Goal: Task Accomplishment & Management: Manage account settings

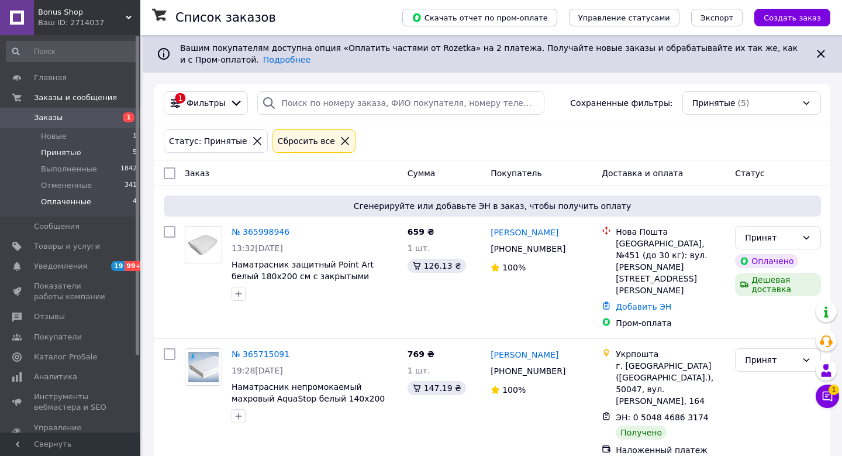
click at [91, 202] on li "Оплаченные 4" at bounding box center [72, 205] width 144 height 22
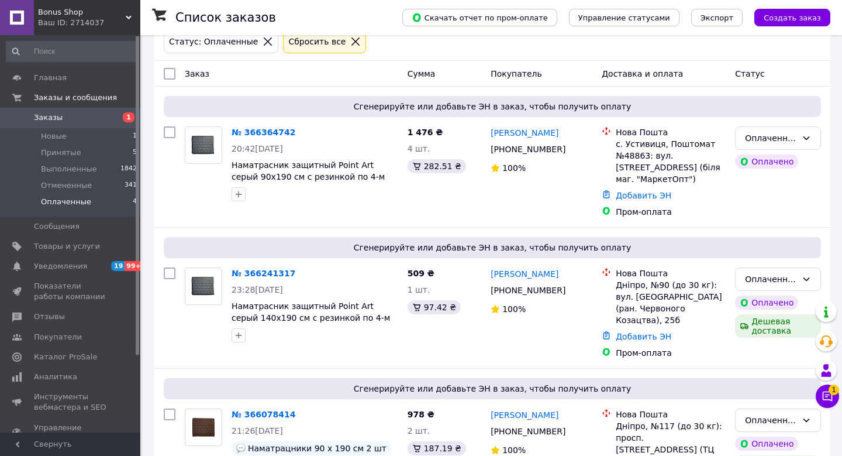
scroll to position [273, 0]
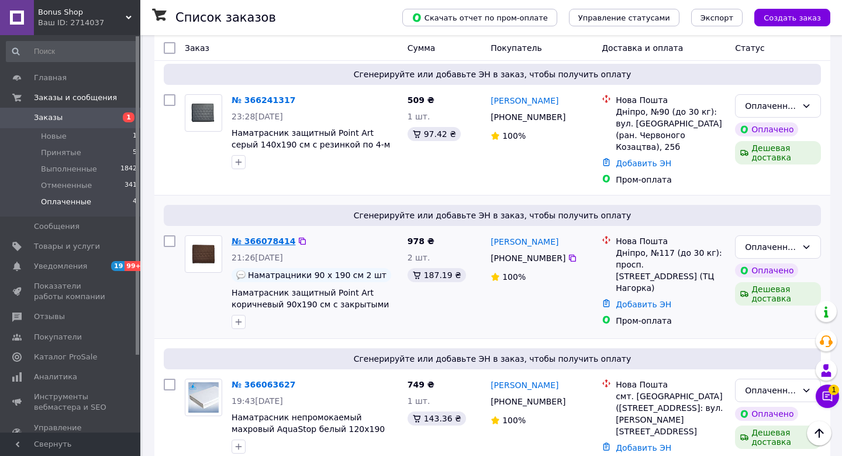
click at [275, 236] on link "№ 366078414" at bounding box center [264, 240] width 64 height 9
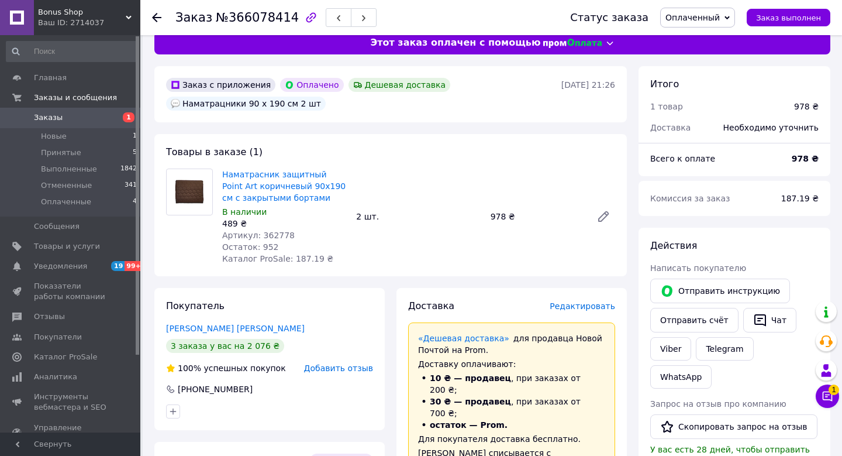
scroll to position [14, 0]
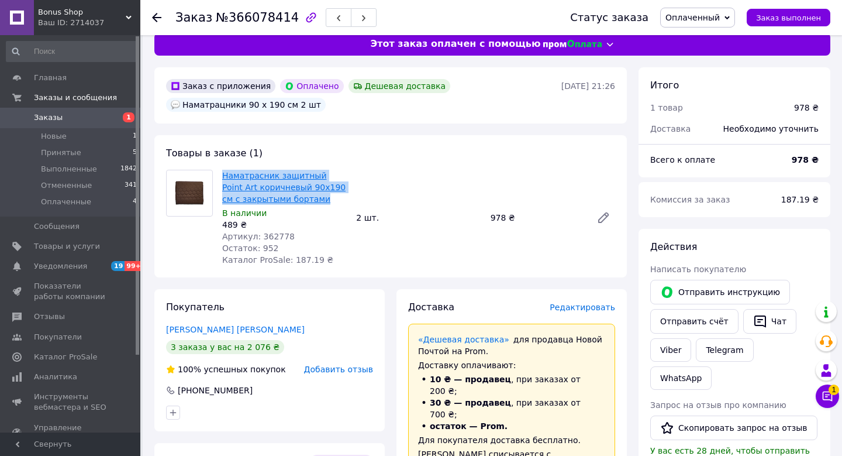
drag, startPoint x: 309, startPoint y: 200, endPoint x: 223, endPoint y: 177, distance: 88.4
click at [223, 177] on span "Наматрасник защитный Point Art коричневый 90х190 см с закрытыми бортами" at bounding box center [284, 187] width 125 height 35
copy link "Наматрасник защитный Point Art коричневый 90х190 см с закрытыми бортами"
click at [482, 194] on div "Наматрасник защитный Point Art коричневый 90х190 см с закрытыми бортами В налич…" at bounding box center [419, 217] width 402 height 101
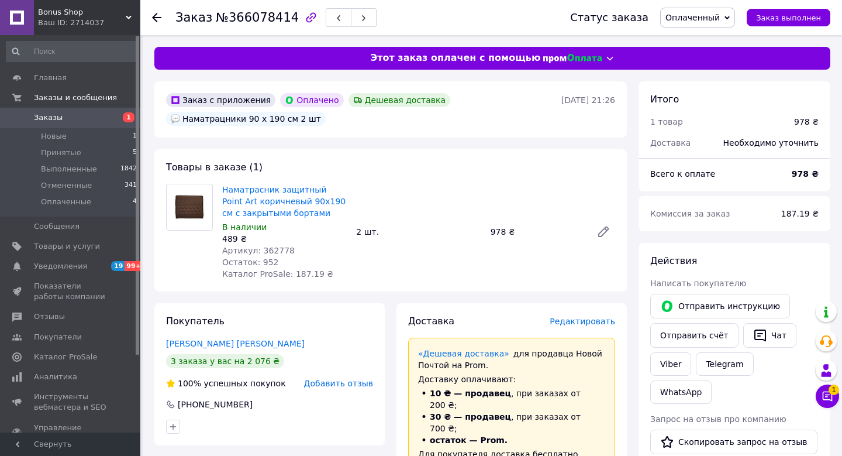
click at [259, 19] on span "№366078414" at bounding box center [257, 18] width 83 height 14
copy span "366078414"
click at [697, 16] on span "Оплаченный" at bounding box center [692, 17] width 54 height 9
click at [701, 42] on li "Принят" at bounding box center [698, 41] width 74 height 18
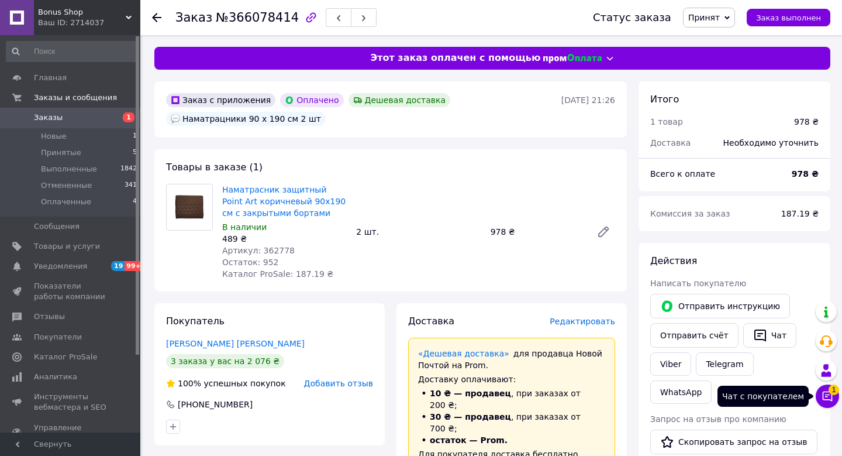
click at [828, 400] on icon at bounding box center [828, 396] width 12 height 12
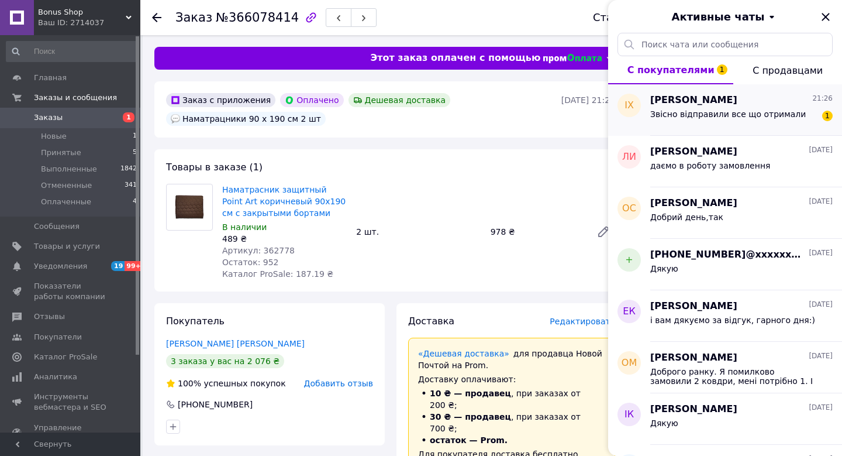
click at [736, 120] on div "Звісно відправили все що отримали" at bounding box center [728, 117] width 156 height 16
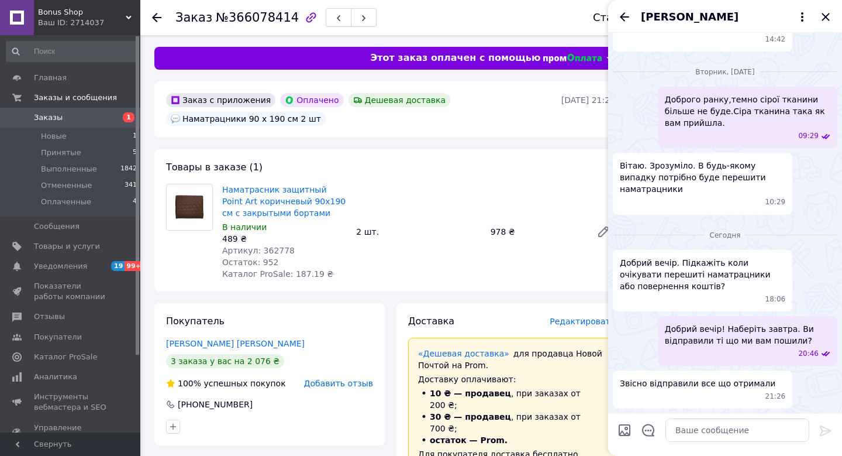
scroll to position [2665, 0]
click at [623, 16] on icon "Назад" at bounding box center [624, 16] width 9 height 9
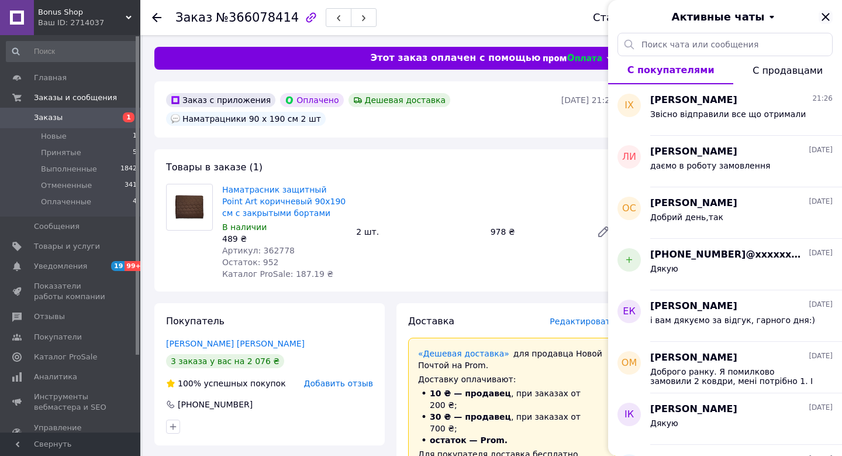
click at [824, 18] on icon "Закрыть" at bounding box center [826, 17] width 8 height 8
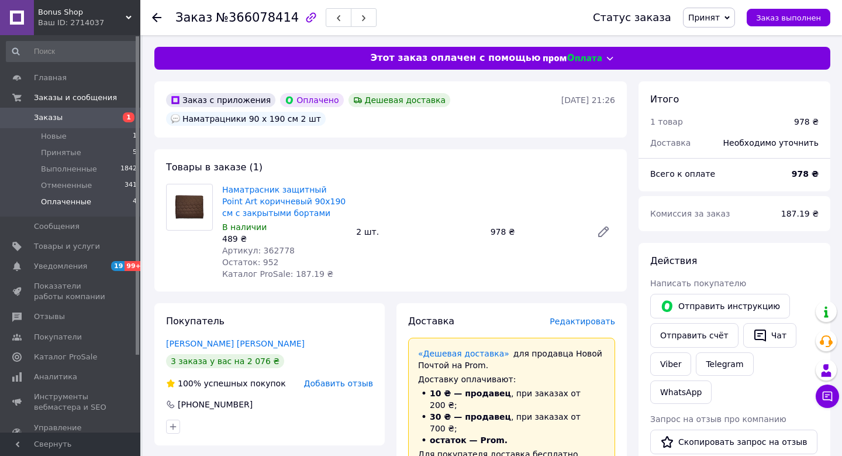
click at [96, 209] on li "Оплаченные 4" at bounding box center [72, 205] width 144 height 22
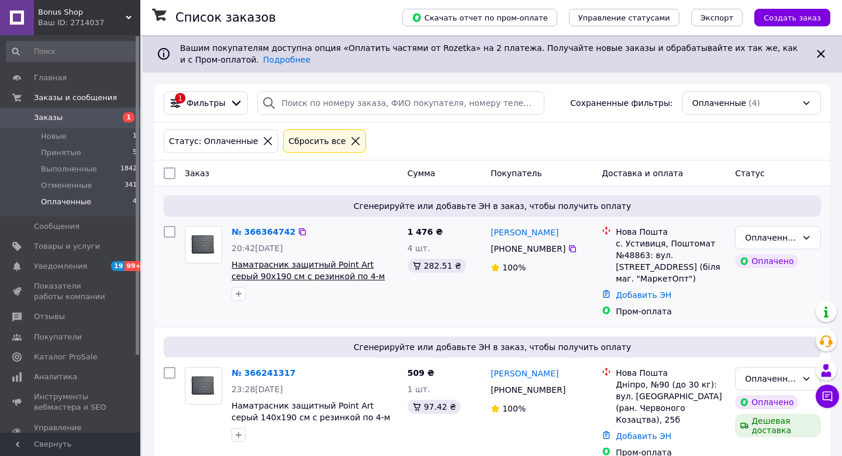
scroll to position [14, 0]
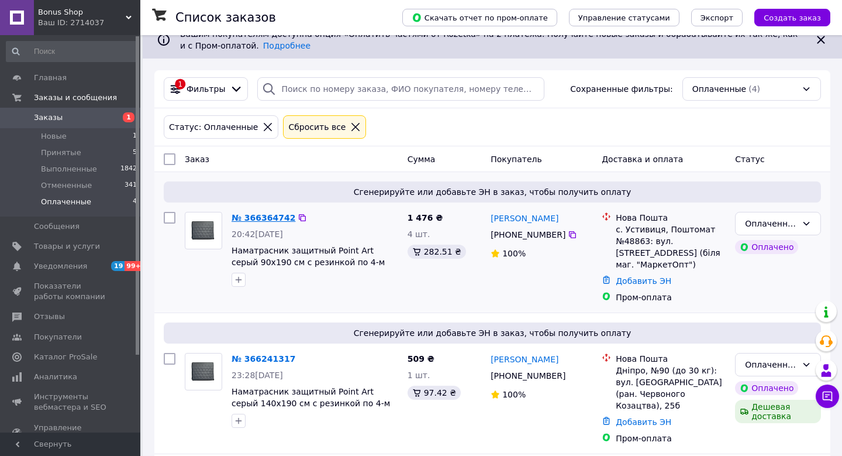
click at [263, 219] on link "№ 366364742" at bounding box center [264, 217] width 64 height 9
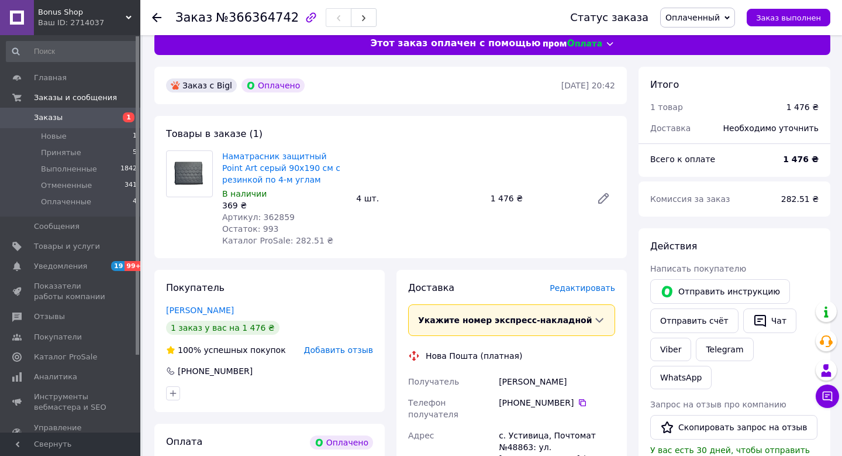
scroll to position [11, 0]
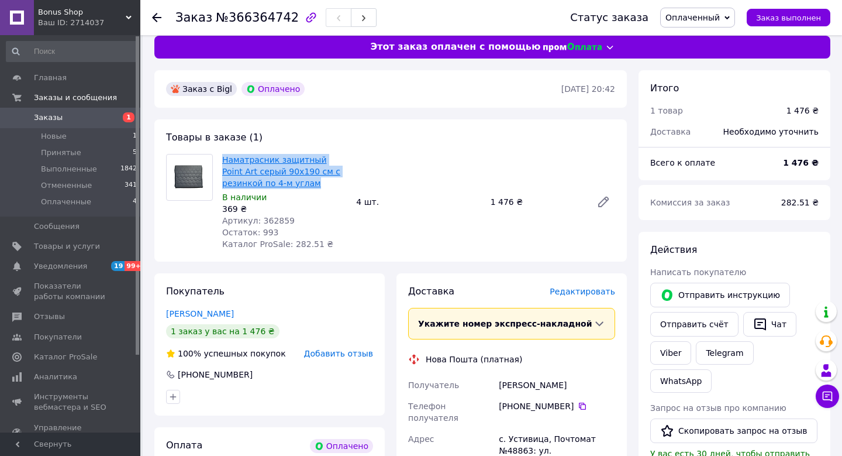
drag, startPoint x: 318, startPoint y: 184, endPoint x: 222, endPoint y: 158, distance: 99.9
click at [222, 158] on span "Наматрасник защитный Point Art серый 90х190 см с резинкой по 4-м углам" at bounding box center [284, 171] width 125 height 35
copy link "Наматрасник защитный Point Art серый 90х190 см с резинкой по 4-м углам"
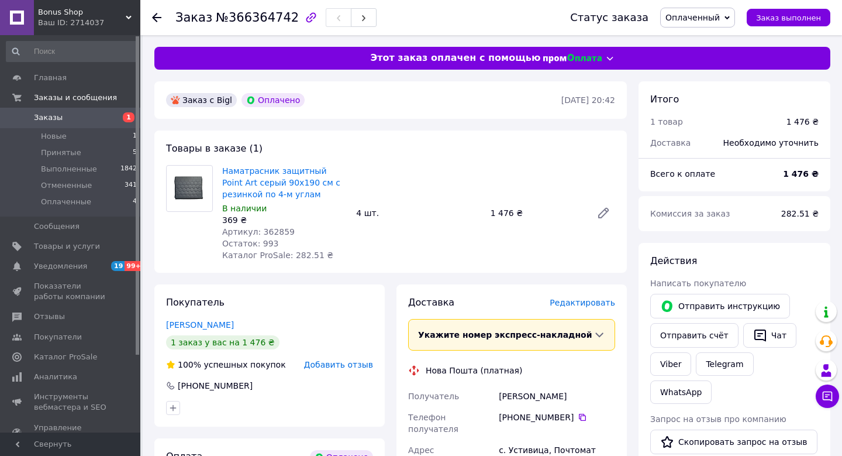
click at [257, 21] on span "№366364742" at bounding box center [257, 18] width 83 height 14
copy span "366364742"
click at [701, 22] on span "Оплаченный" at bounding box center [692, 17] width 54 height 9
click at [699, 42] on li "Принят" at bounding box center [698, 41] width 74 height 18
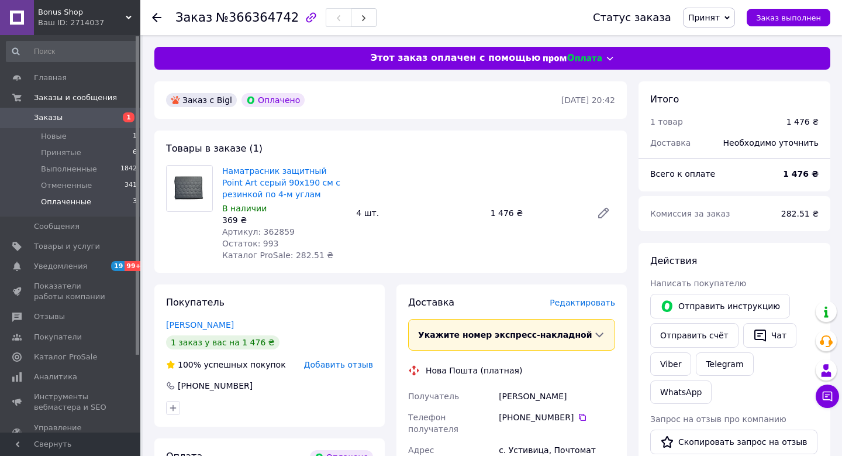
click at [77, 203] on span "Оплаченные" at bounding box center [66, 201] width 50 height 11
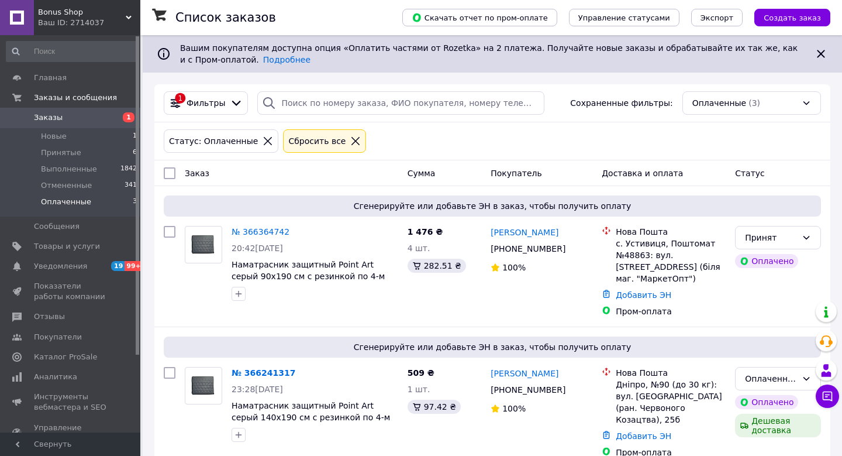
click at [99, 202] on li "Оплаченные 3" at bounding box center [72, 205] width 144 height 22
click at [71, 202] on span "Оплаченные" at bounding box center [66, 201] width 50 height 11
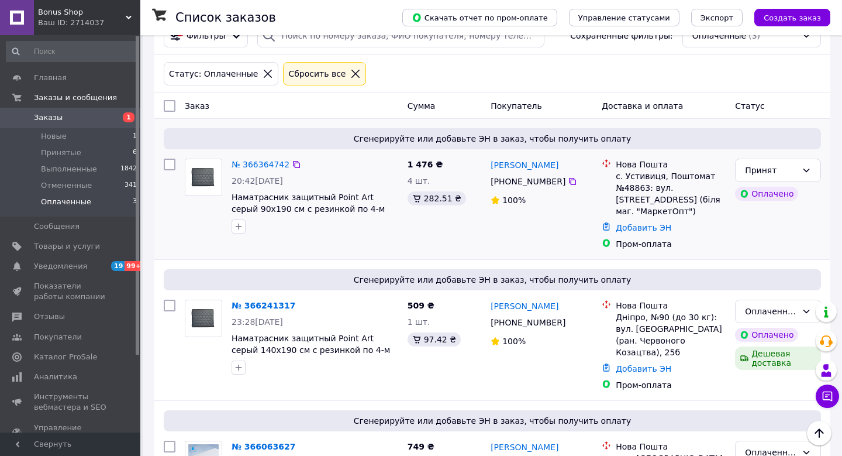
scroll to position [102, 0]
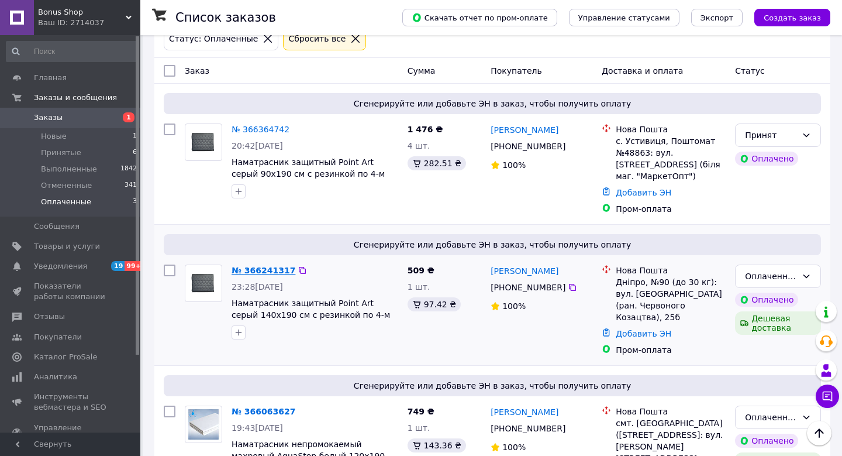
click at [263, 265] on link "№ 366241317" at bounding box center [264, 269] width 64 height 9
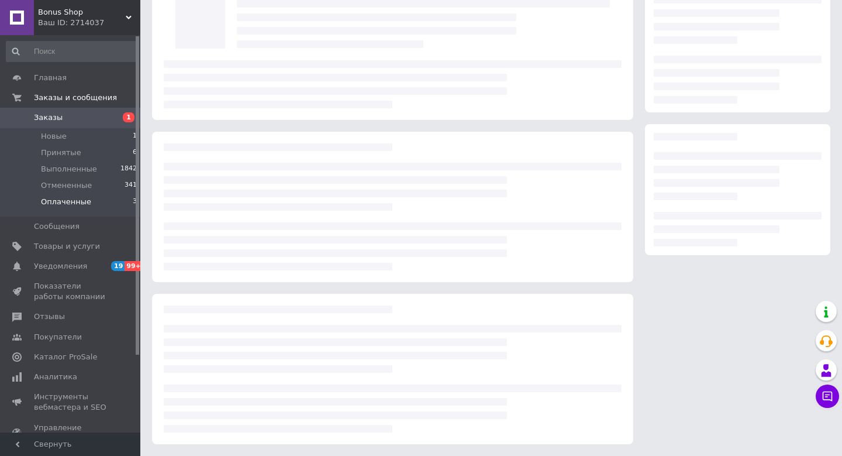
scroll to position [102, 0]
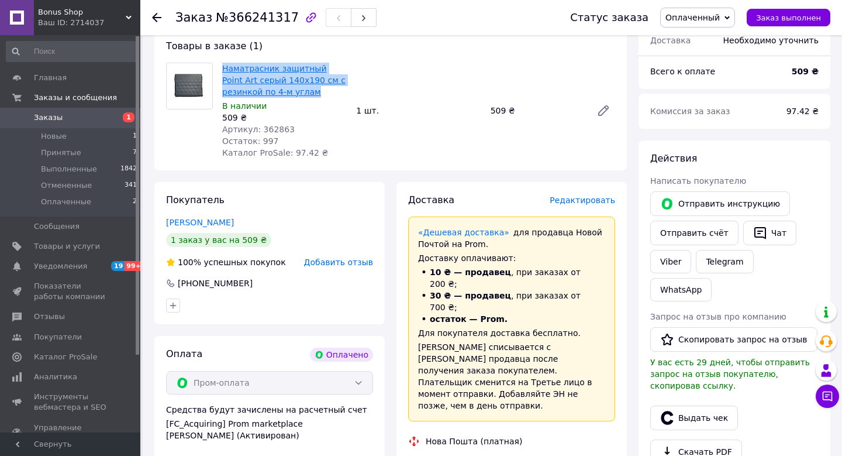
drag, startPoint x: 314, startPoint y: 95, endPoint x: 223, endPoint y: 68, distance: 95.1
click at [223, 68] on span "Наматрасник защитный Point Art серый 140х190 см с резинкой по 4-м углам" at bounding box center [284, 80] width 125 height 35
copy link "Наматрасник защитный Point Art серый 140х190 см с резинкой по 4-м углам"
click at [444, 122] on div "Наматрасник защитный Point Art серый 140х190 см с резинкой по 4-м углам В налич…" at bounding box center [419, 110] width 402 height 101
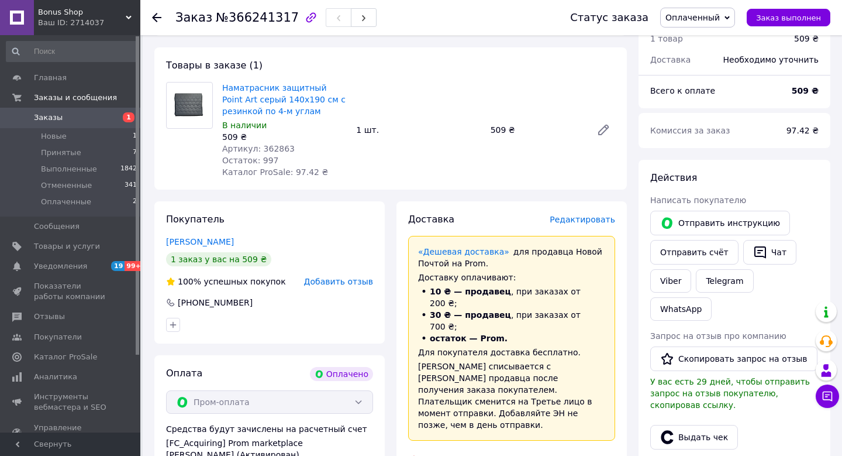
scroll to position [77, 0]
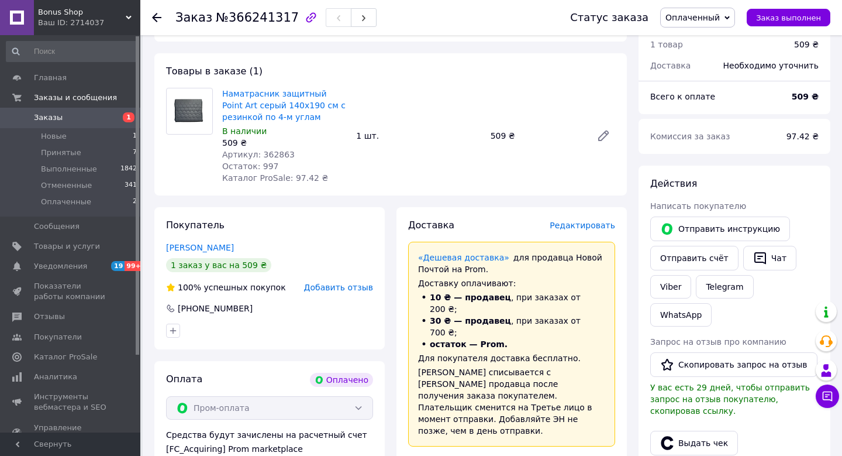
click at [262, 20] on span "№366241317" at bounding box center [257, 18] width 83 height 14
copy span "366241317"
click at [719, 15] on span "Оплаченный" at bounding box center [692, 17] width 54 height 9
click at [698, 39] on li "Принят" at bounding box center [698, 41] width 74 height 18
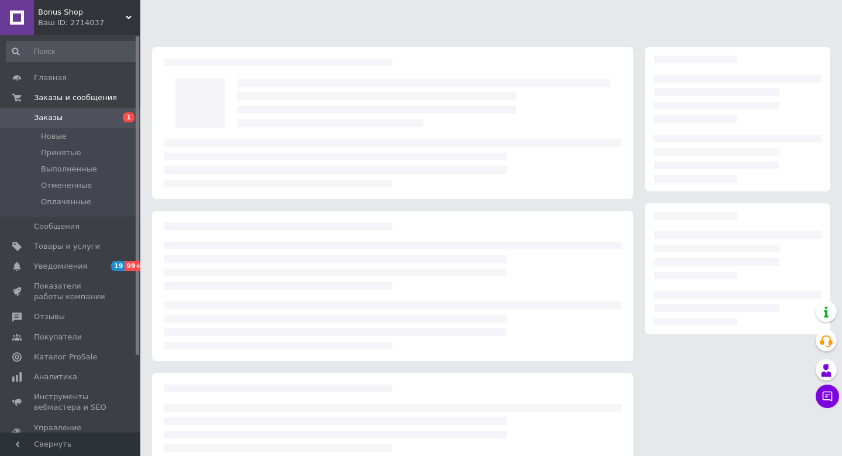
scroll to position [77, 0]
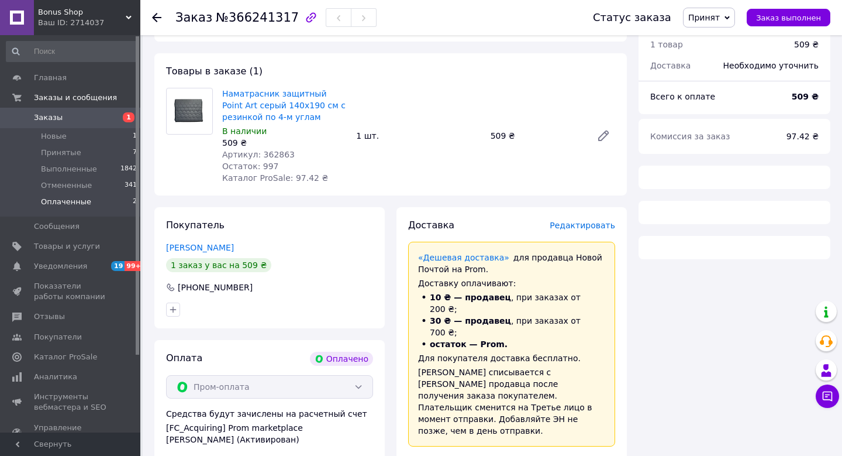
click at [104, 204] on li "Оплаченные 2" at bounding box center [72, 205] width 144 height 22
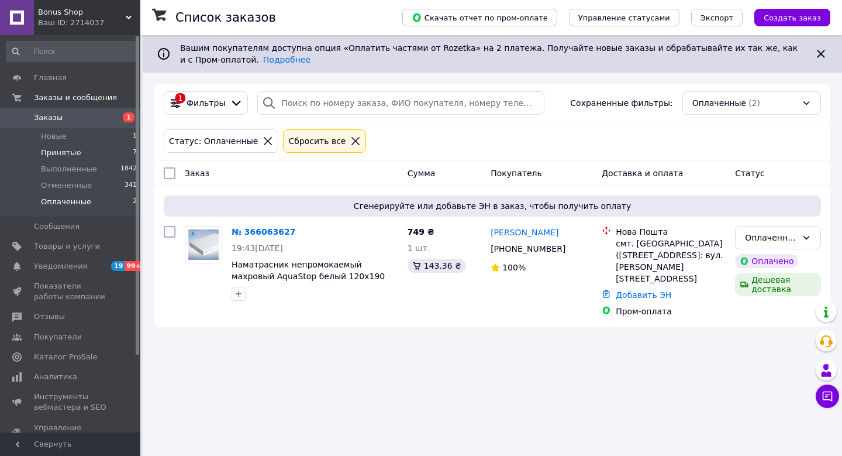
click at [115, 156] on li "Принятые 7" at bounding box center [72, 152] width 144 height 16
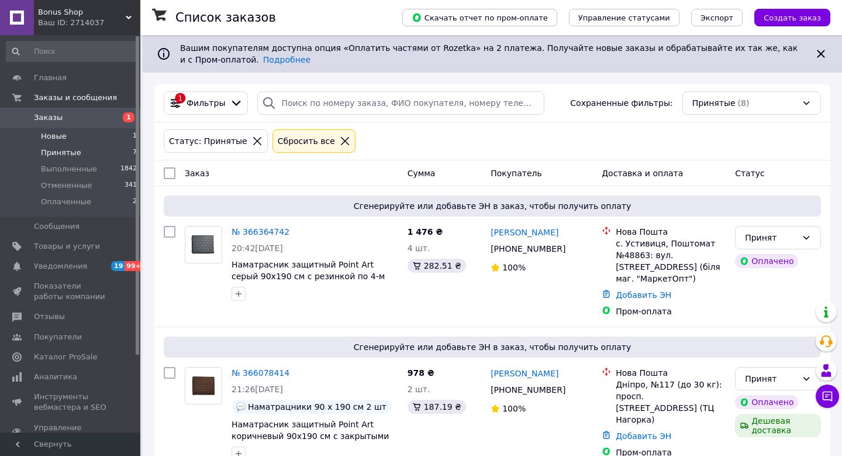
click at [69, 133] on li "Новые 1" at bounding box center [72, 136] width 144 height 16
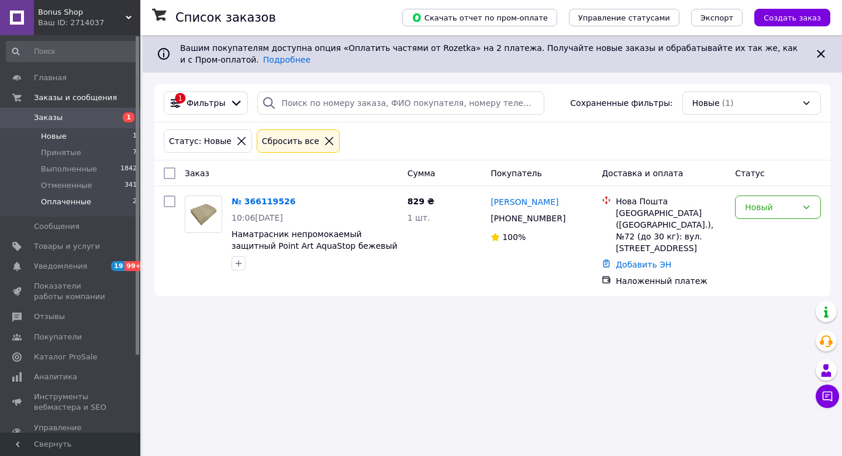
click at [84, 206] on span "Оплаченные" at bounding box center [66, 201] width 50 height 11
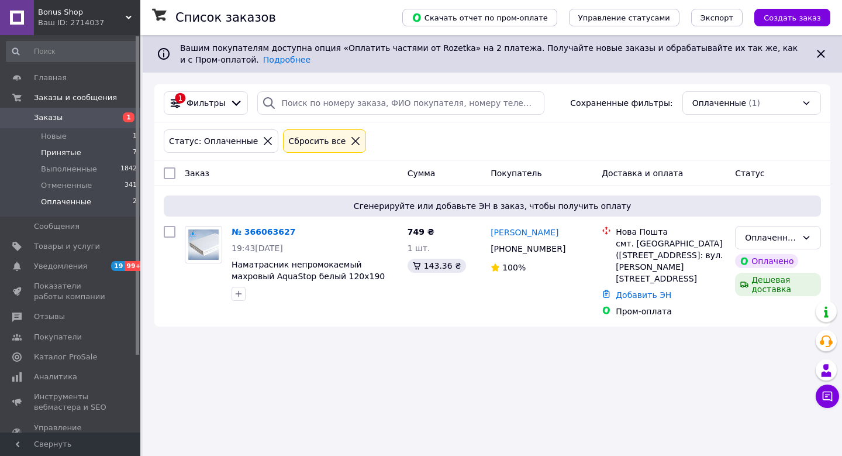
click at [89, 156] on li "Принятые 7" at bounding box center [72, 152] width 144 height 16
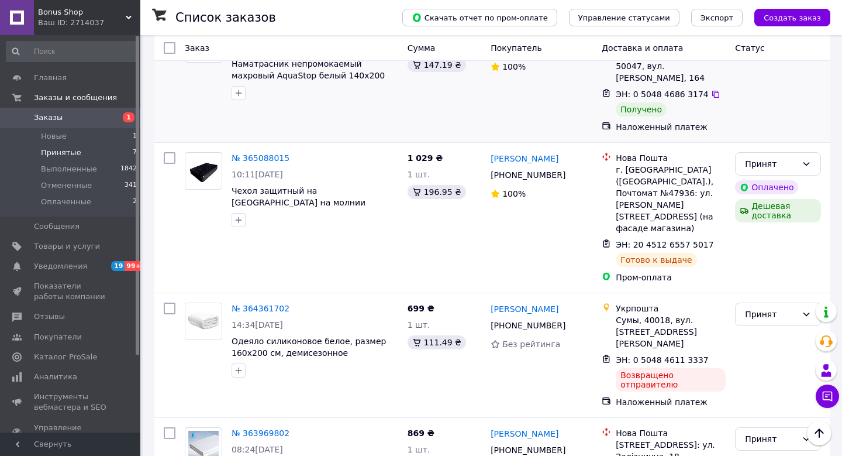
scroll to position [750, 0]
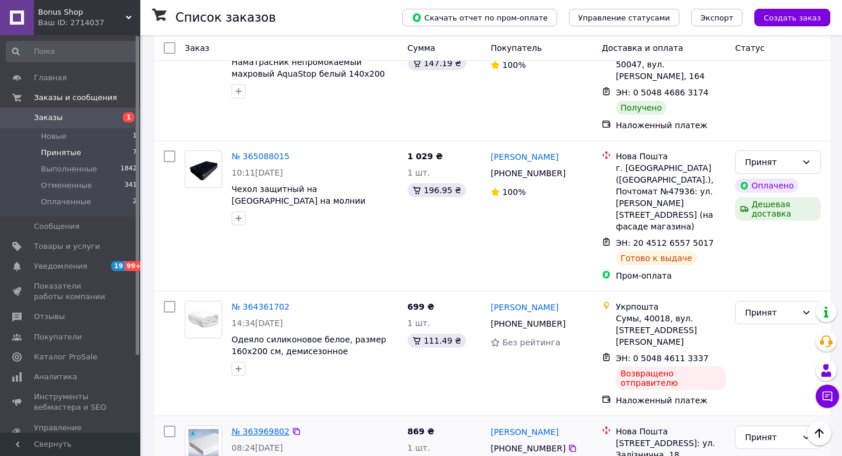
click at [273, 426] on link "№ 363969802" at bounding box center [261, 430] width 58 height 9
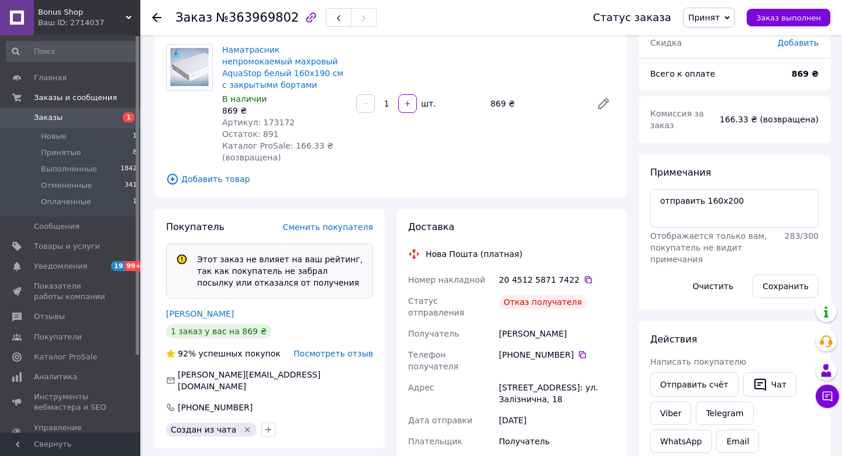
scroll to position [118, 0]
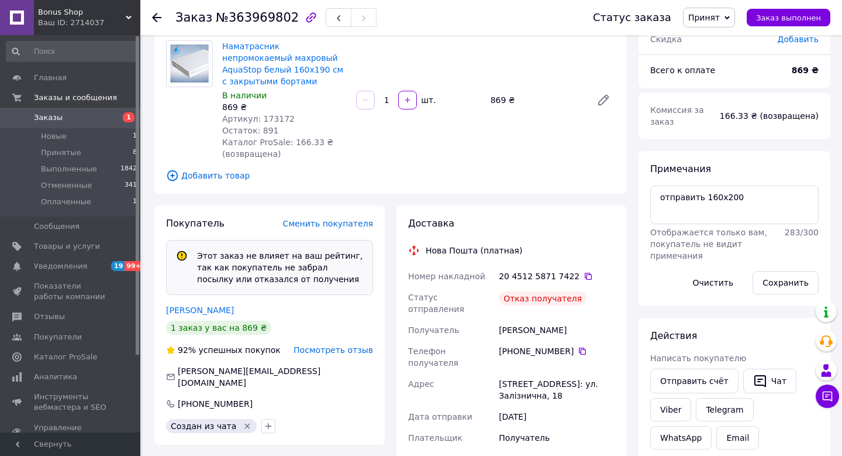
click at [351, 351] on span "Посмотреть отзыв" at bounding box center [334, 349] width 80 height 9
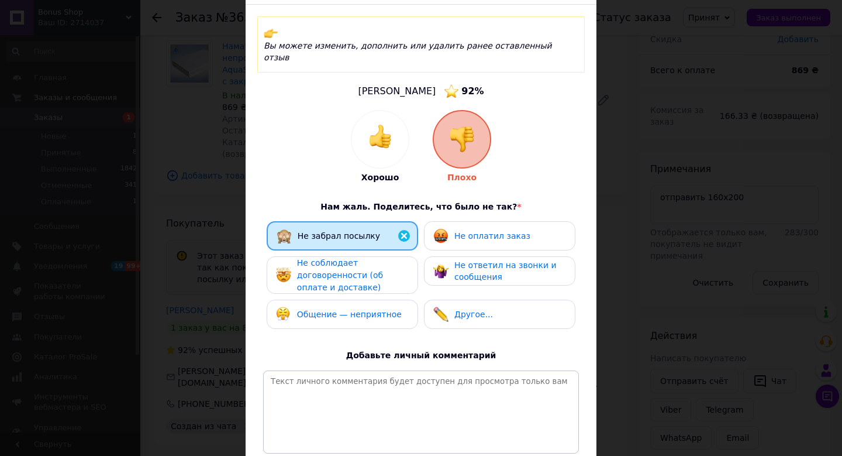
scroll to position [74, 0]
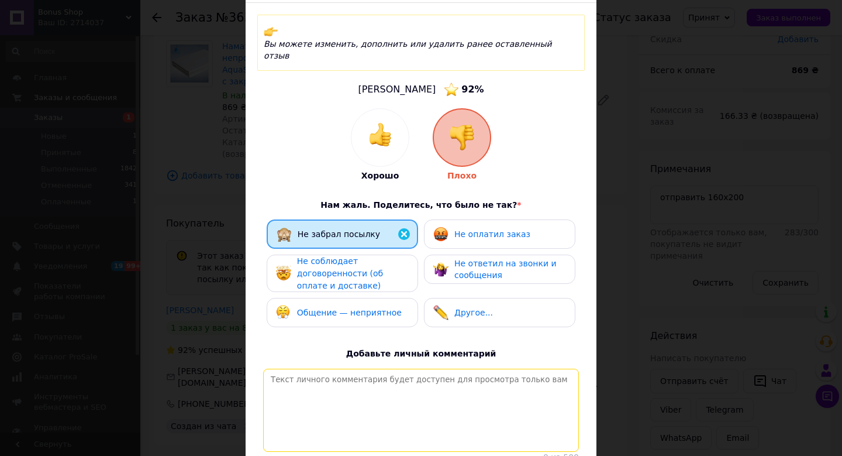
click at [355, 368] on textarea at bounding box center [421, 409] width 316 height 83
type textarea "Х"
type textarea "Добрий вечір! Хотілось би щоб клієнти повідомляи причину незабраних посилок."
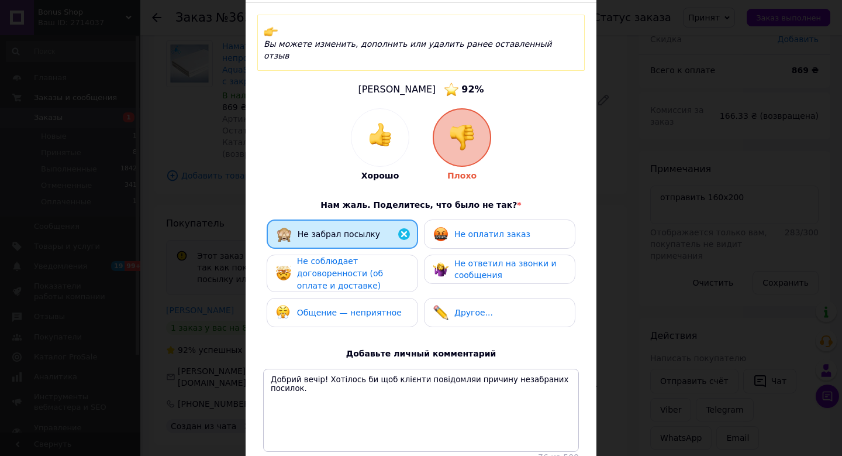
click at [467, 125] on img at bounding box center [462, 138] width 26 height 26
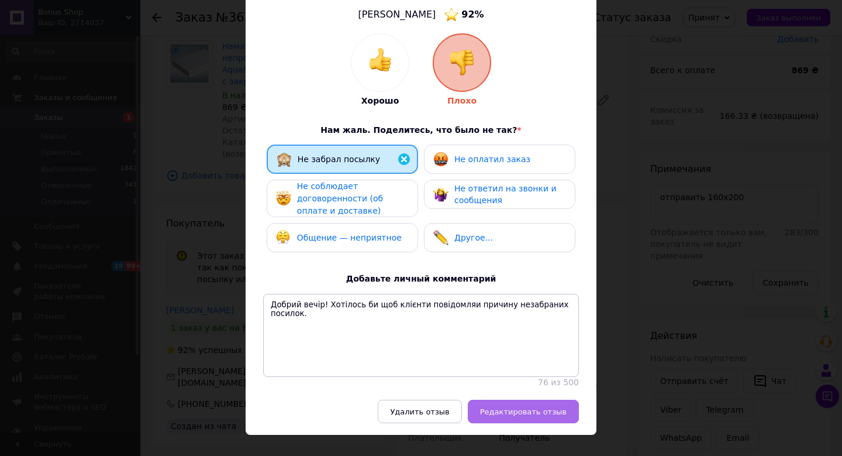
click at [526, 407] on span "Редактировать отзыв" at bounding box center [523, 411] width 87 height 9
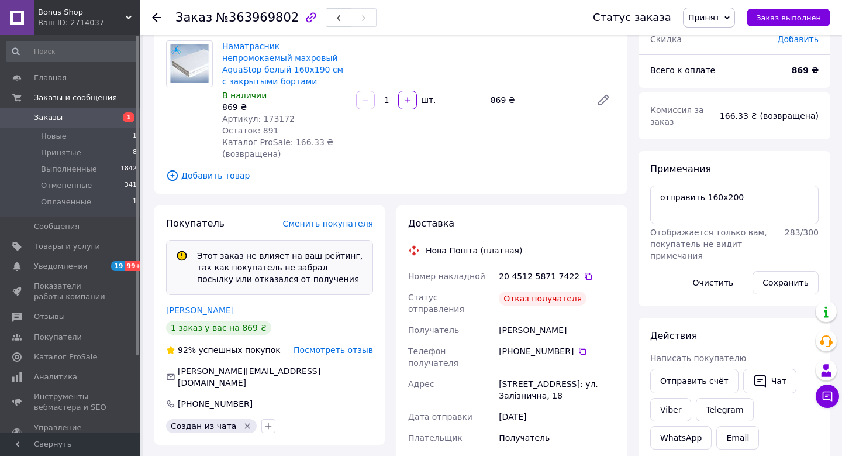
click at [156, 18] on icon at bounding box center [156, 17] width 9 height 9
